Goal: Task Accomplishment & Management: Use online tool/utility

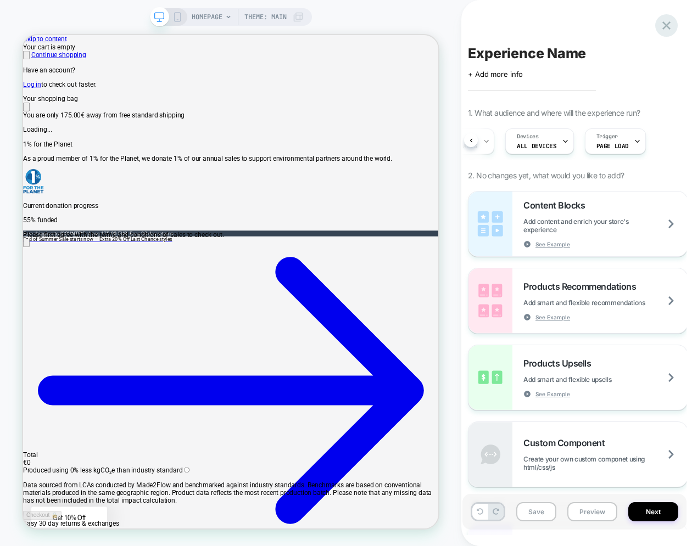
click at [659, 24] on icon at bounding box center [666, 25] width 15 height 15
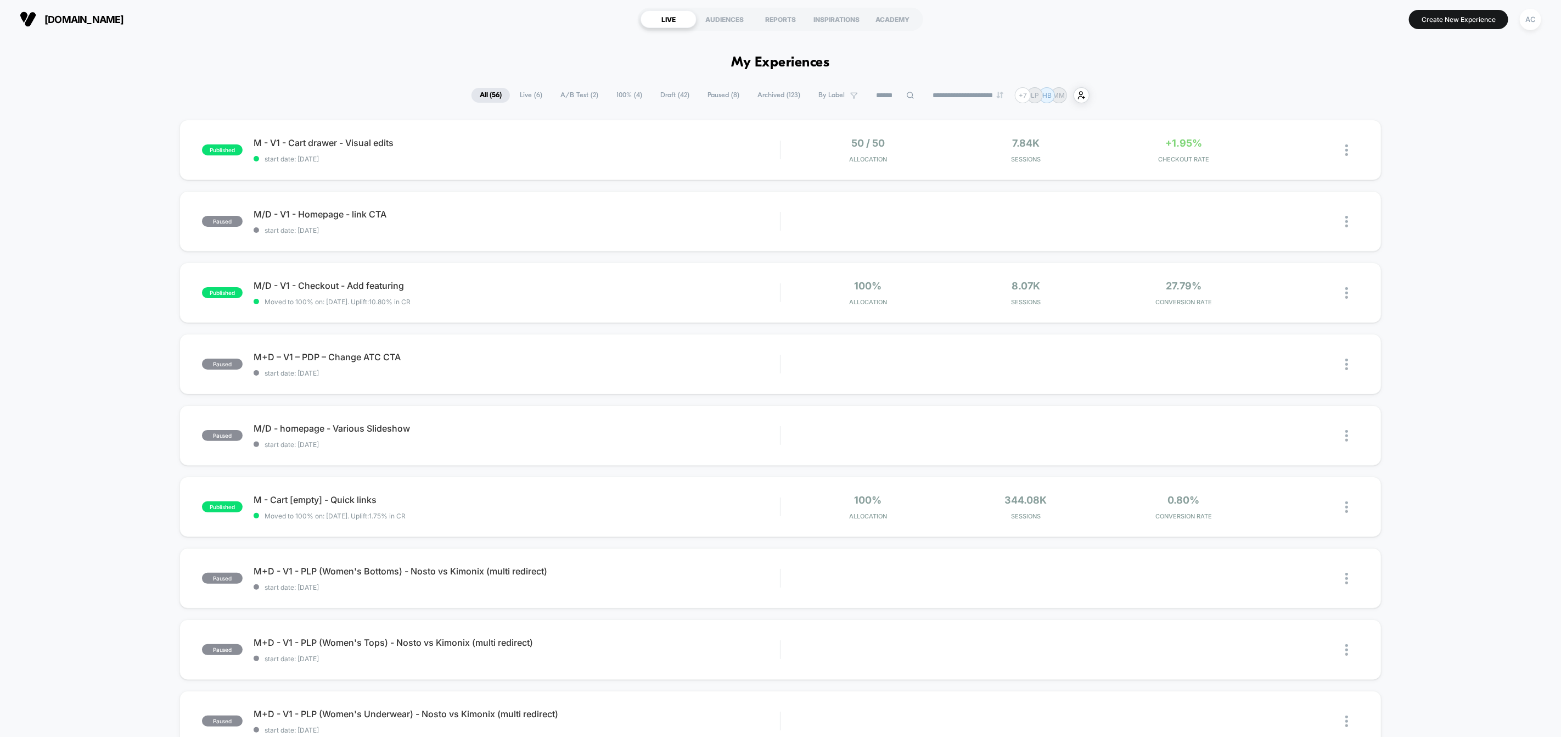
click at [563, 95] on span "A/B Test ( 2 )" at bounding box center [579, 95] width 54 height 15
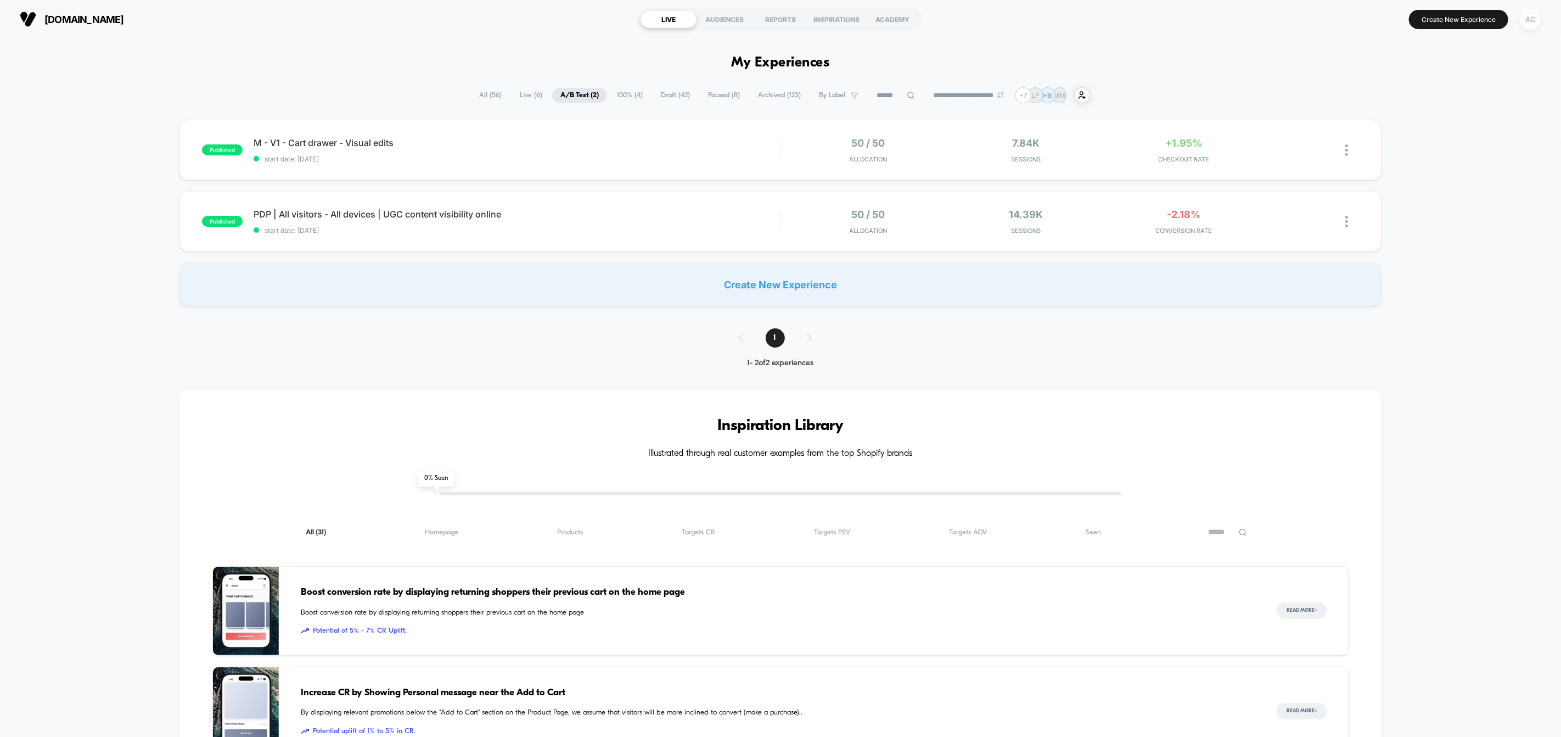
click at [1527, 20] on div "AC" at bounding box center [1530, 19] width 21 height 21
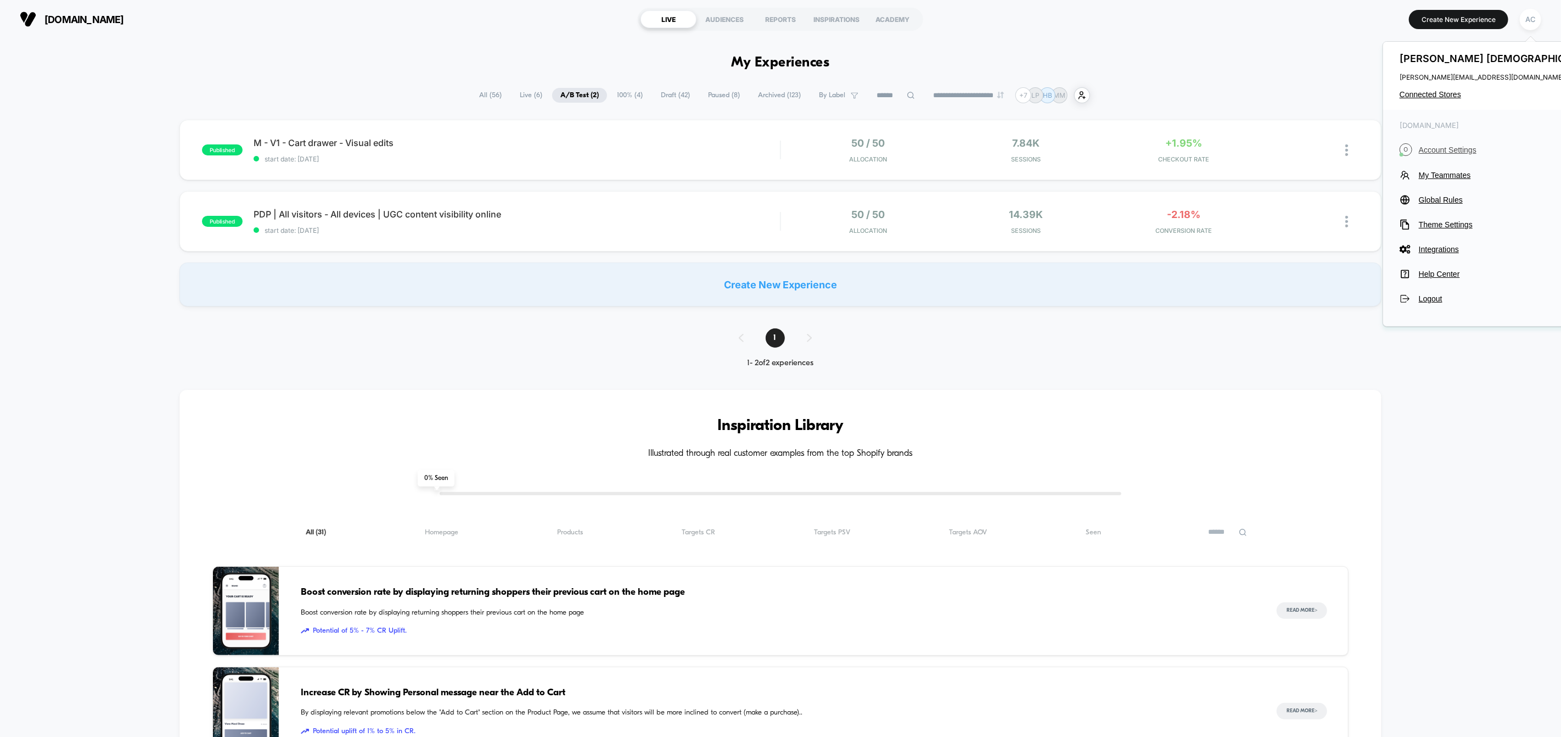
click at [1433, 150] on span "Account Settings" at bounding box center [1510, 149] width 182 height 9
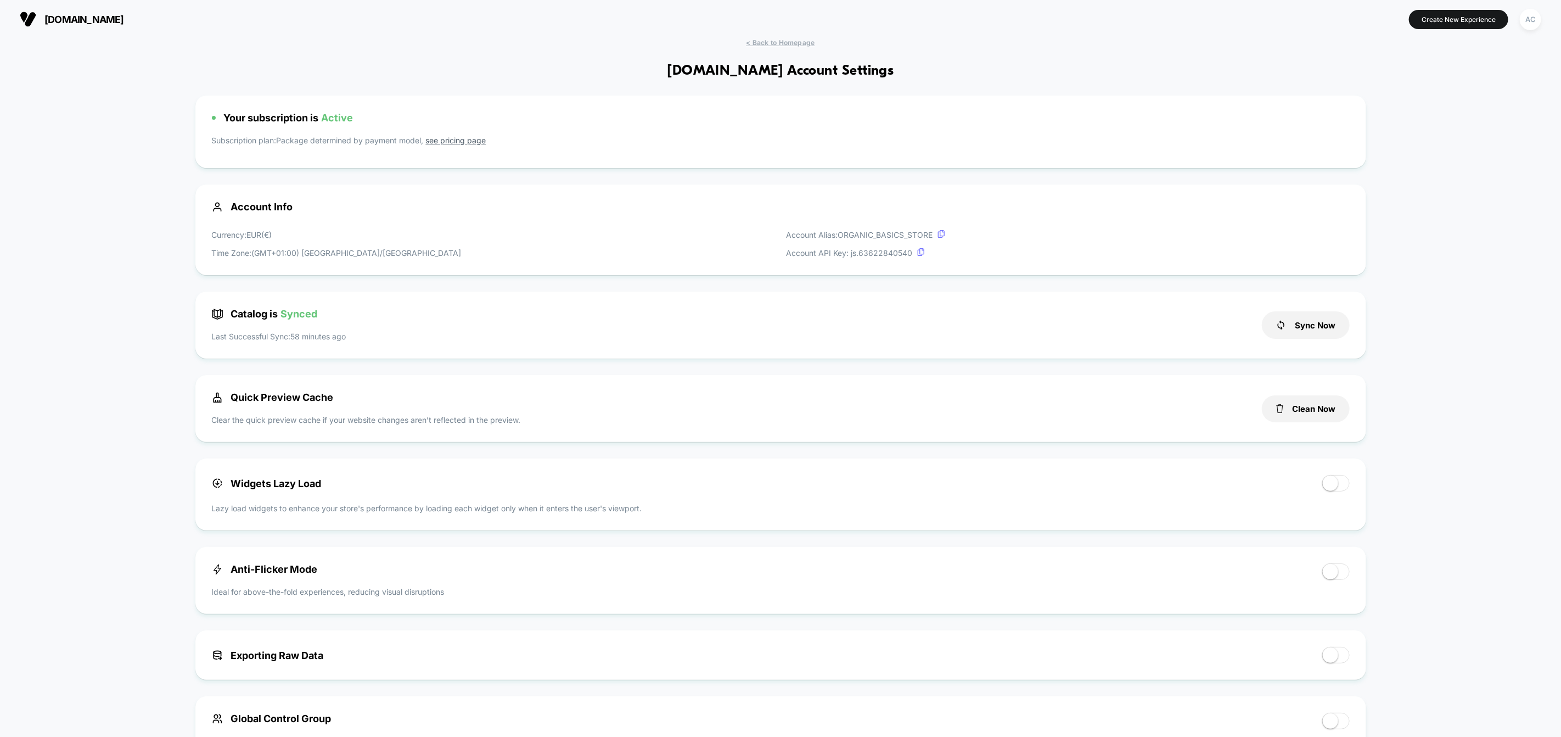
click at [1535, 18] on div "AC" at bounding box center [1530, 19] width 21 height 21
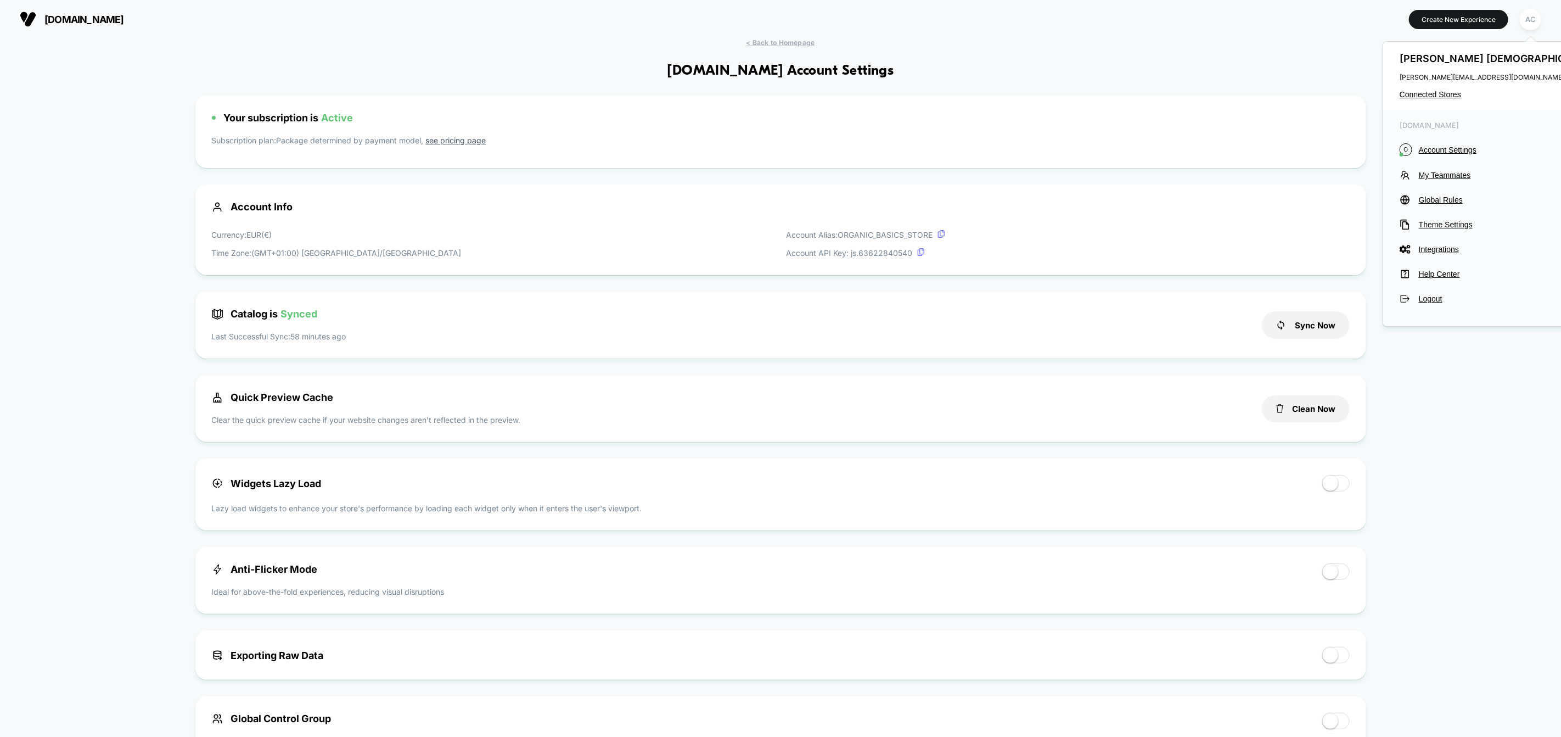
scroll to position [148, 0]
click at [1438, 94] on span "Connected Stores" at bounding box center [1500, 94] width 201 height 9
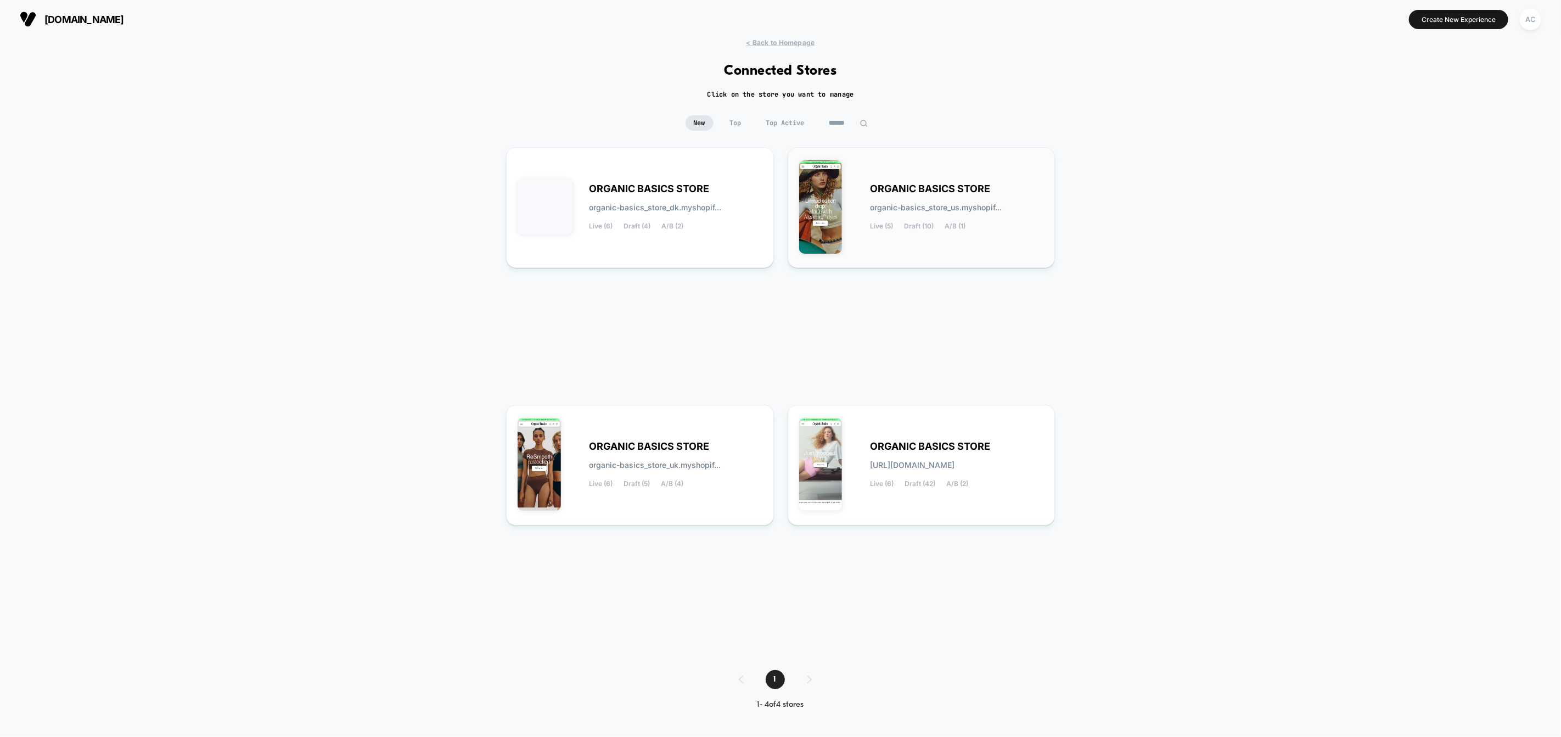
click at [895, 194] on div "ORGANIC BASICS STORE organic-basics_store_us.myshopif... Live (5) Draft (10) A/…" at bounding box center [957, 207] width 173 height 45
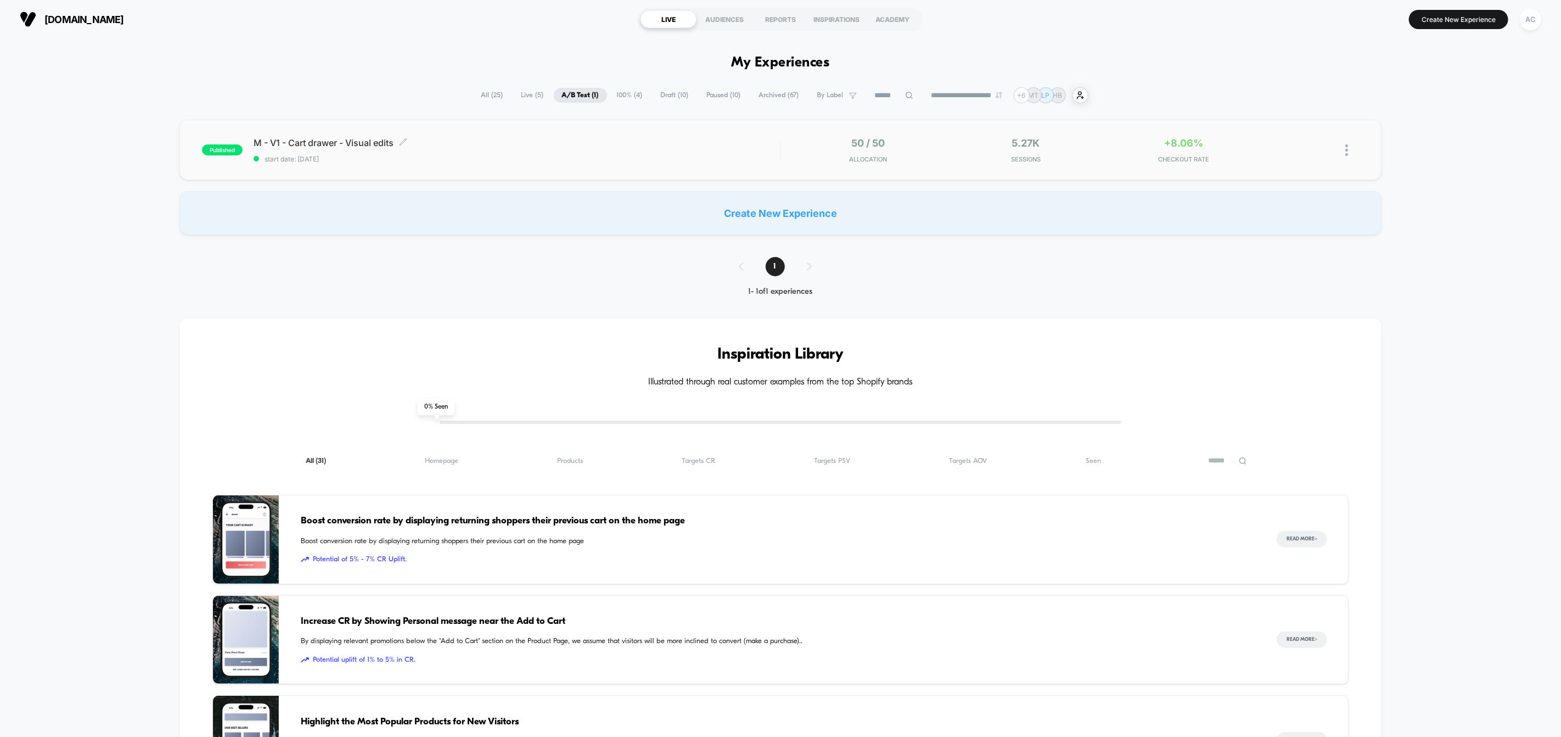
click at [552, 146] on span "M - V1 - Cart drawer - Visual edits Click to edit experience details" at bounding box center [517, 142] width 526 height 11
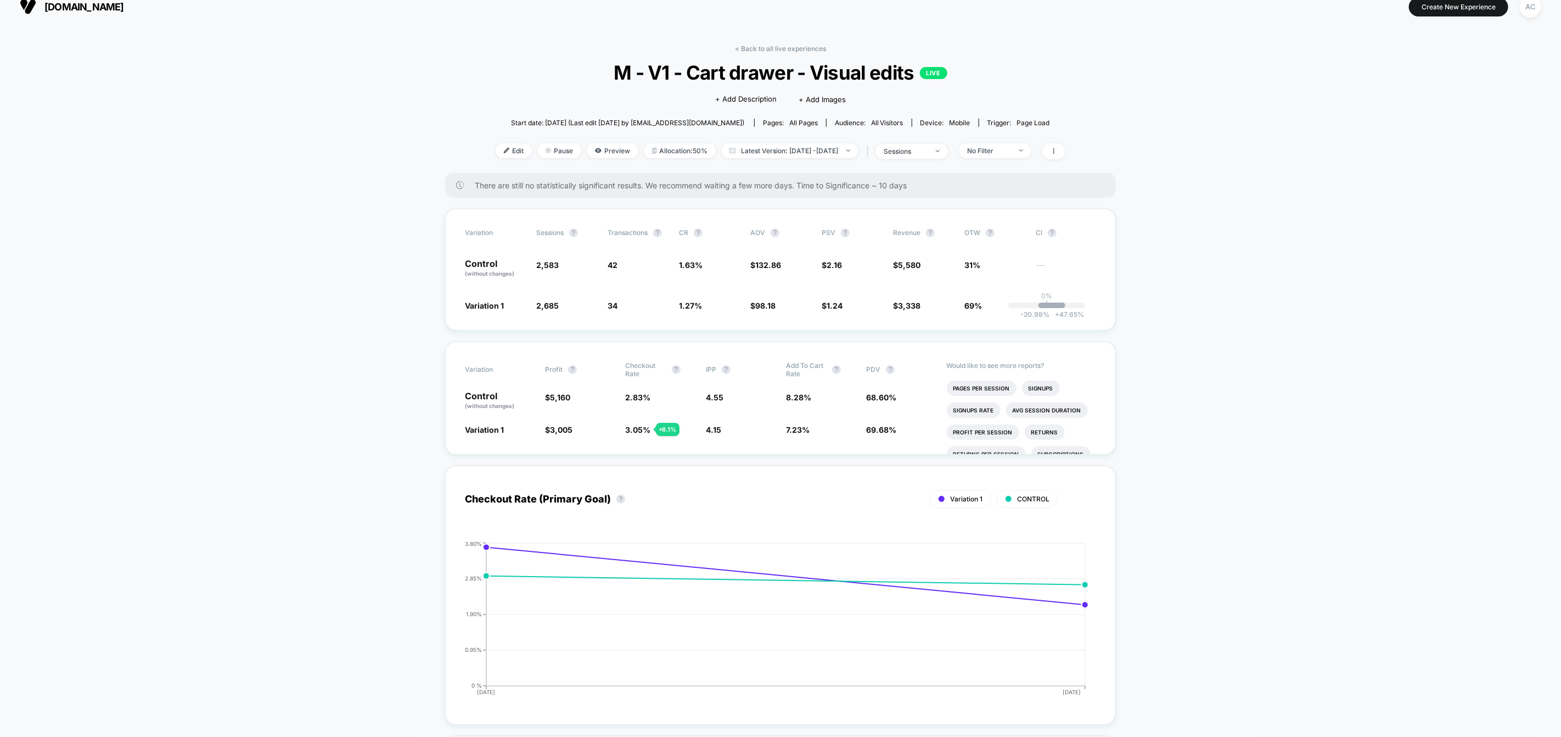
scroll to position [14, 0]
click at [796, 43] on link "< Back to all live experiences" at bounding box center [780, 47] width 91 height 8
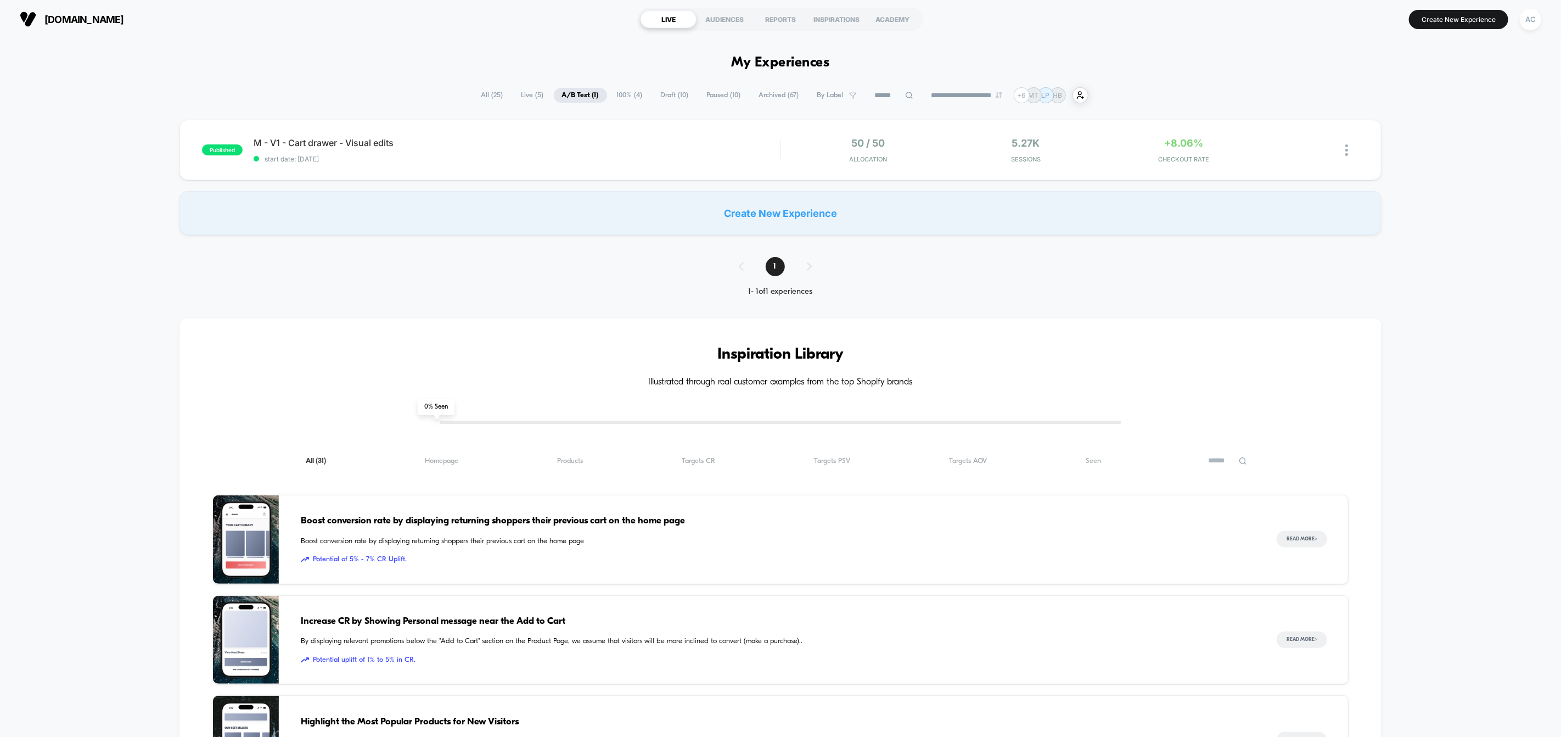
click at [654, 96] on span "Draft ( 10 )" at bounding box center [675, 95] width 44 height 15
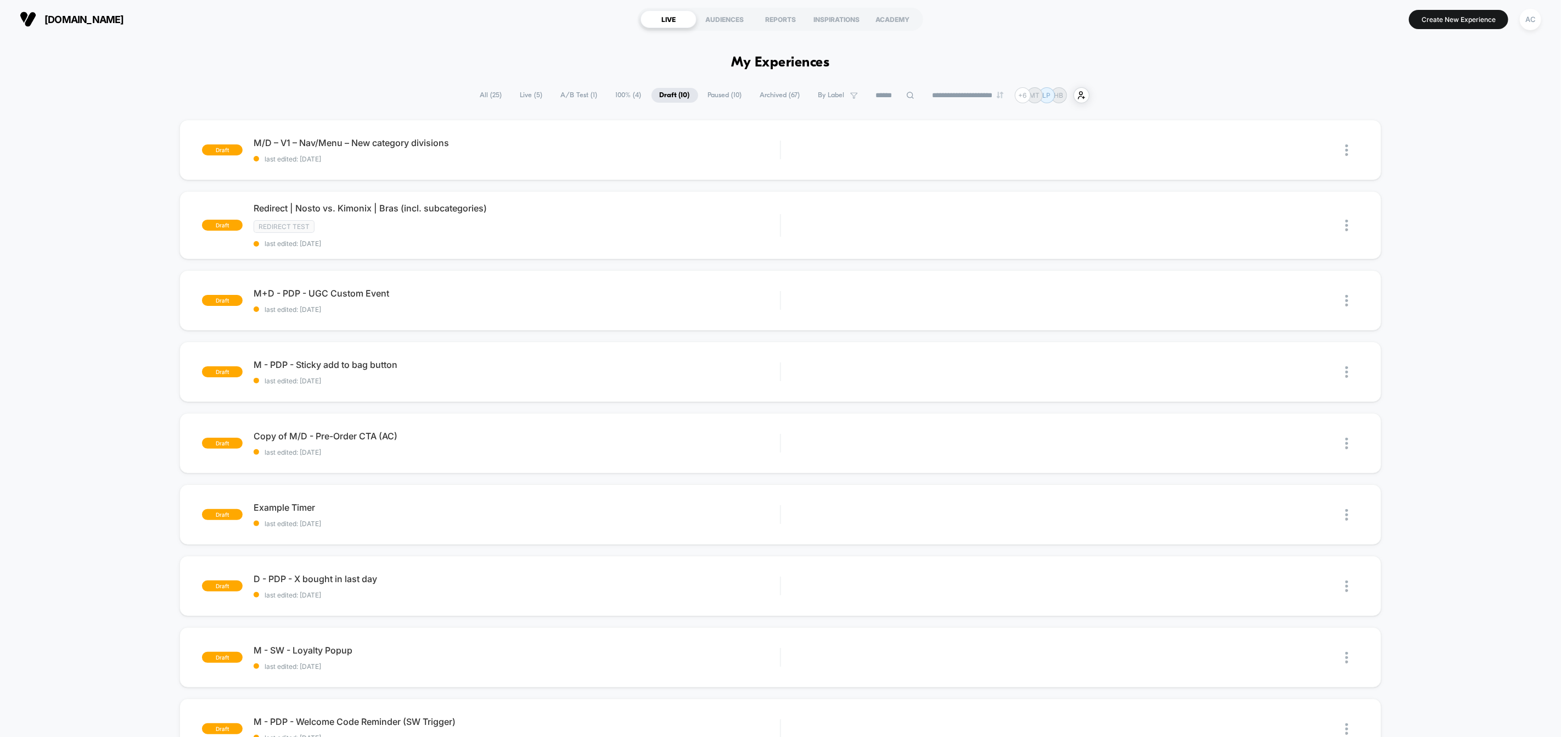
click at [621, 98] on span "100% ( 4 )" at bounding box center [629, 95] width 42 height 15
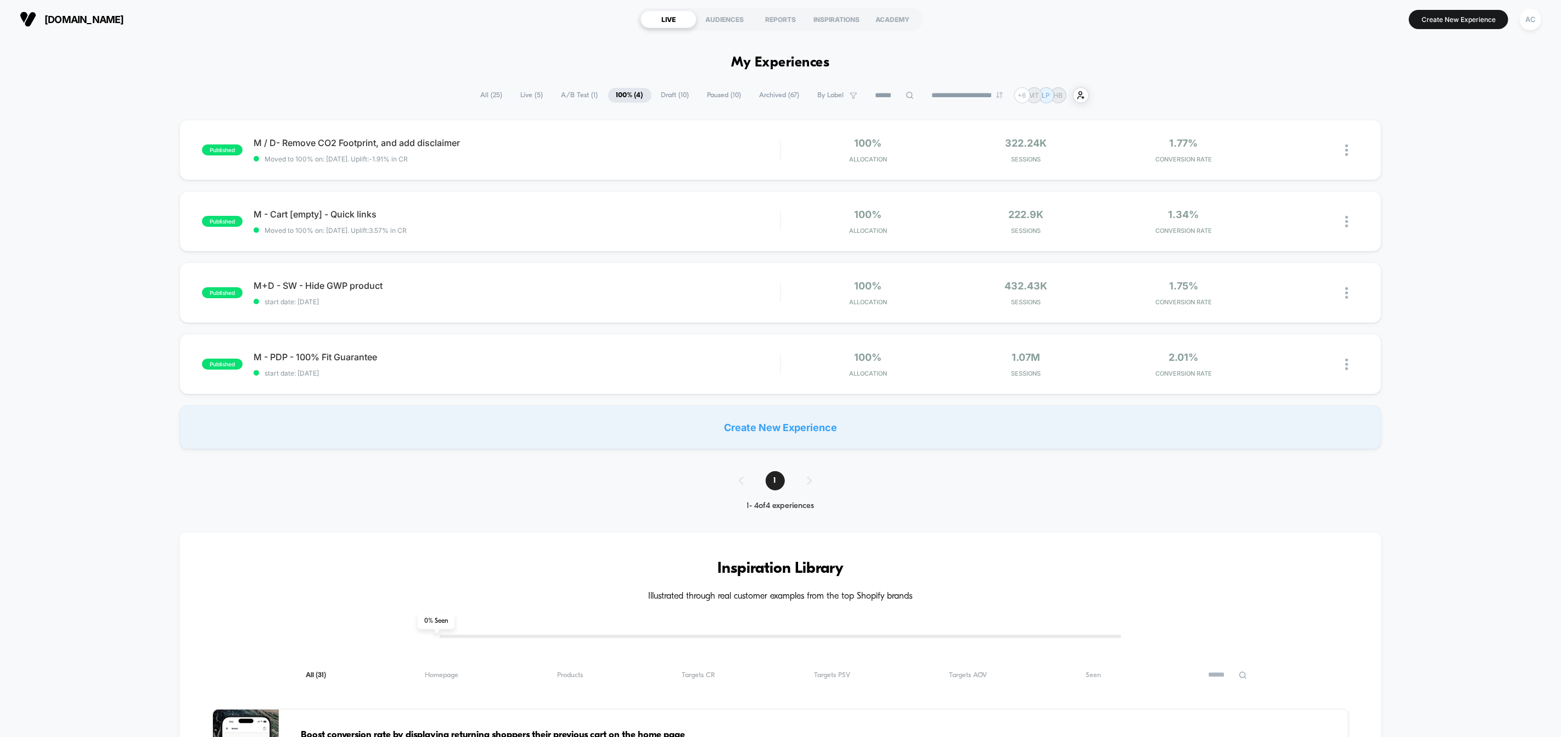
click at [1262, 42] on div "**********" at bounding box center [780, 735] width 1561 height 1394
